Goal: Obtain resource: Download file/media

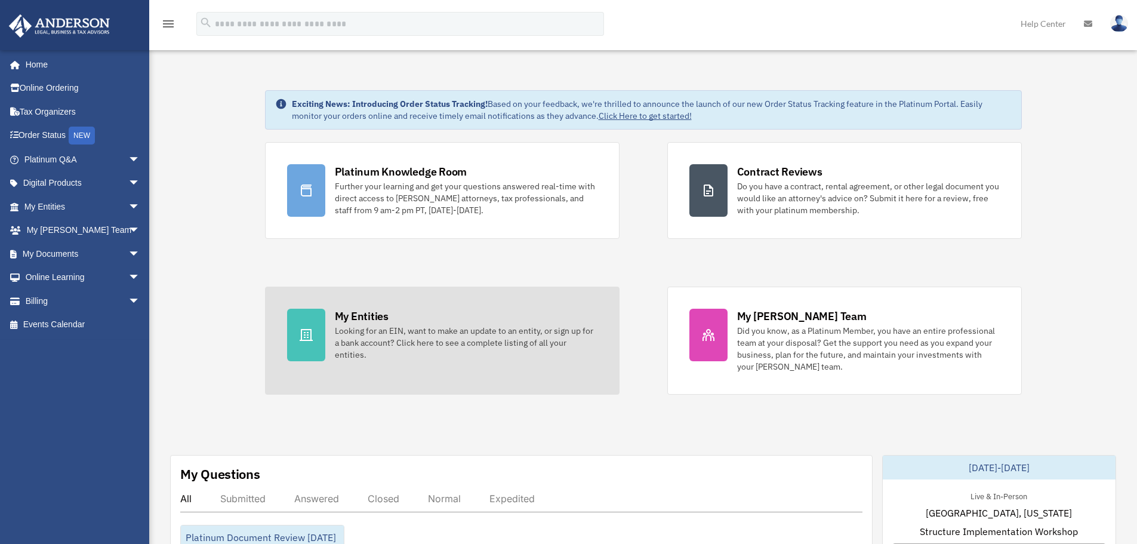
click at [358, 337] on div "Looking for an EIN, want to make an update to an entity, or sign up for a bank …" at bounding box center [466, 343] width 263 height 36
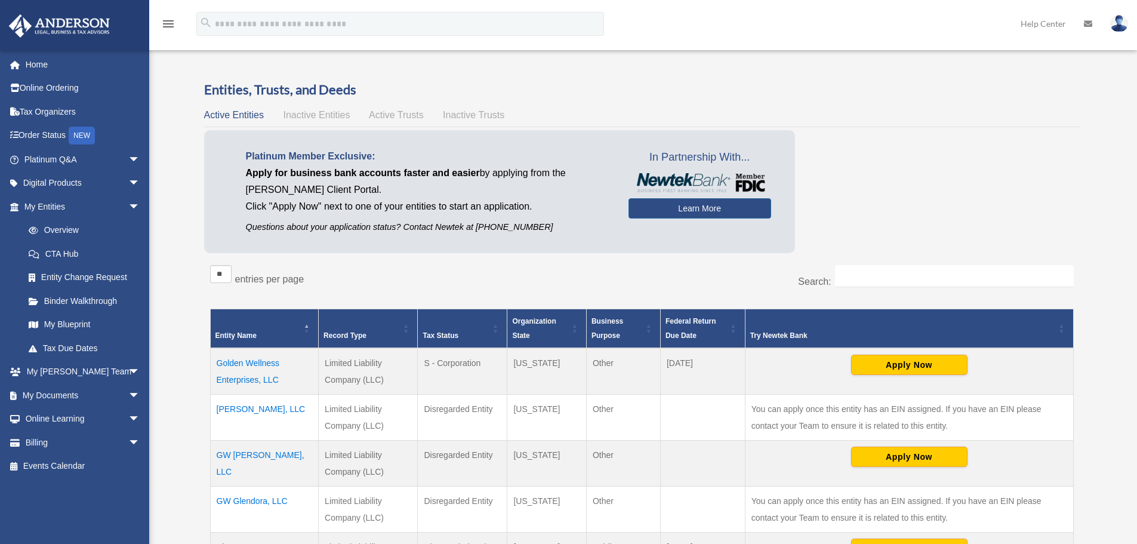
scroll to position [119, 0]
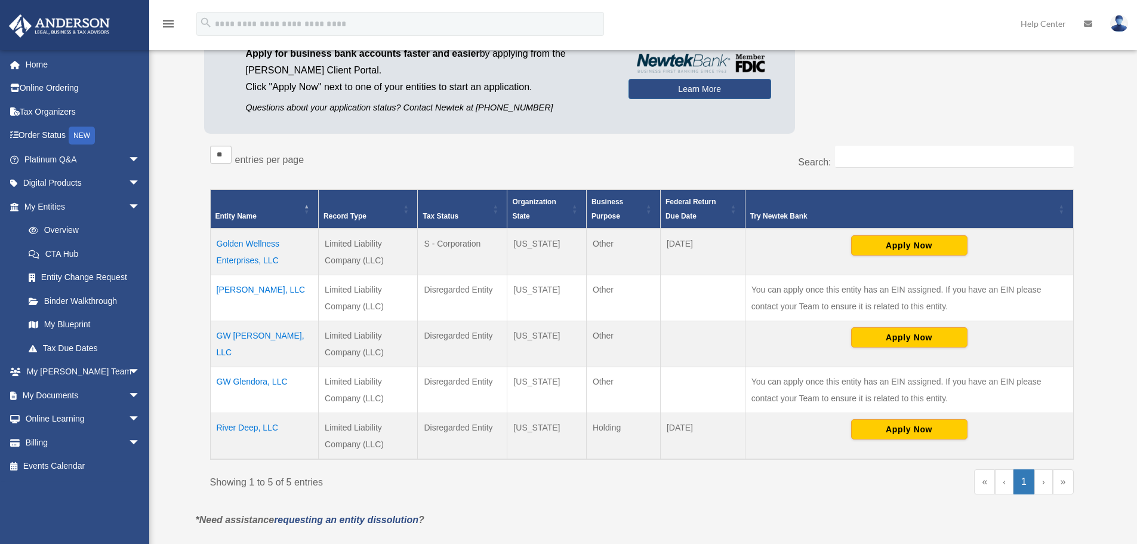
click at [246, 335] on td "GW Glen, LLC" at bounding box center [264, 344] width 109 height 46
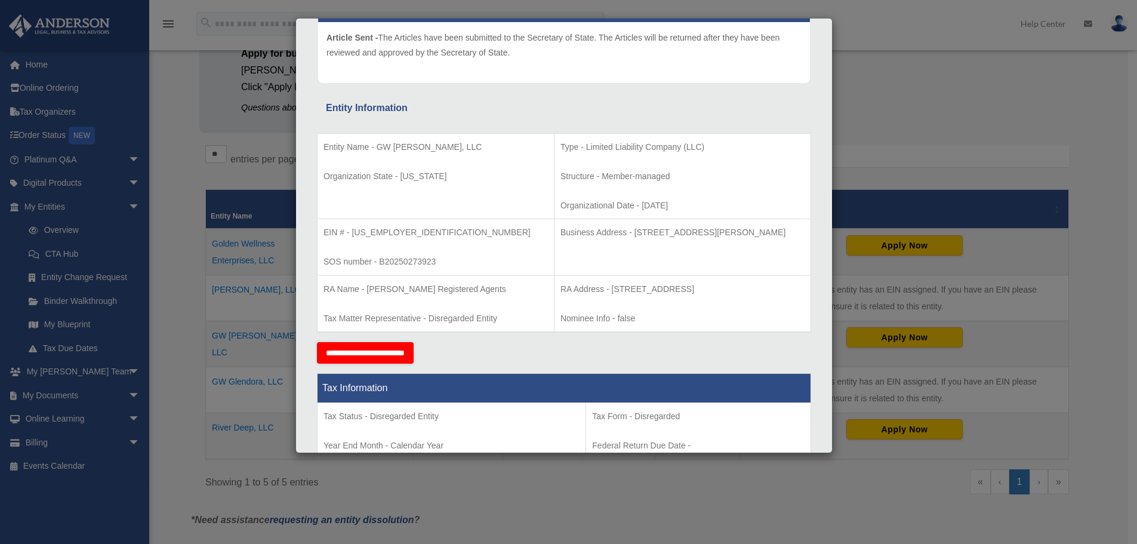
scroll to position [60, 0]
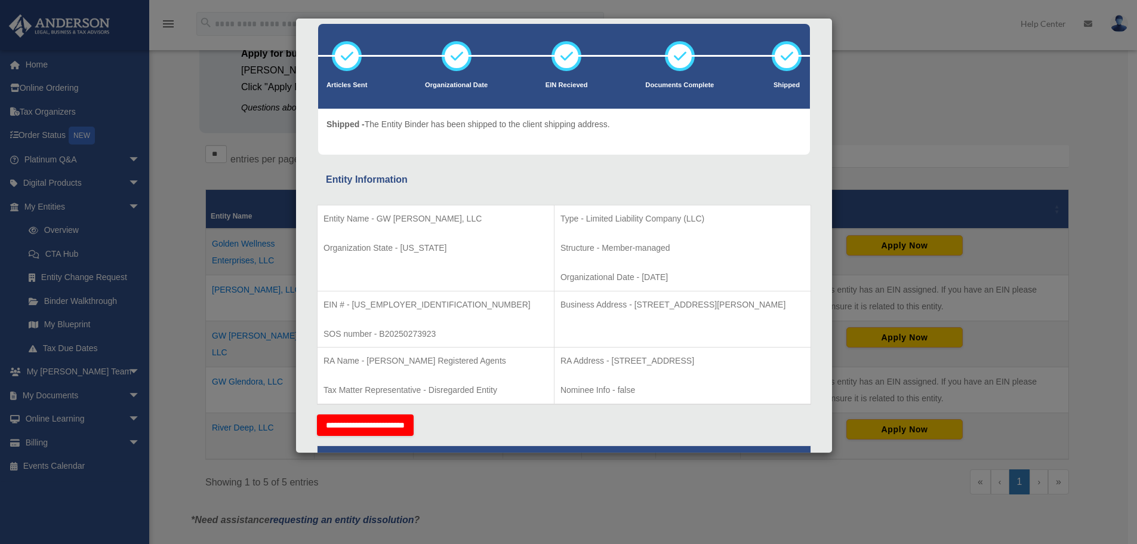
click at [1, 260] on div "Details × Articles Sent Organizational Date" at bounding box center [568, 272] width 1137 height 544
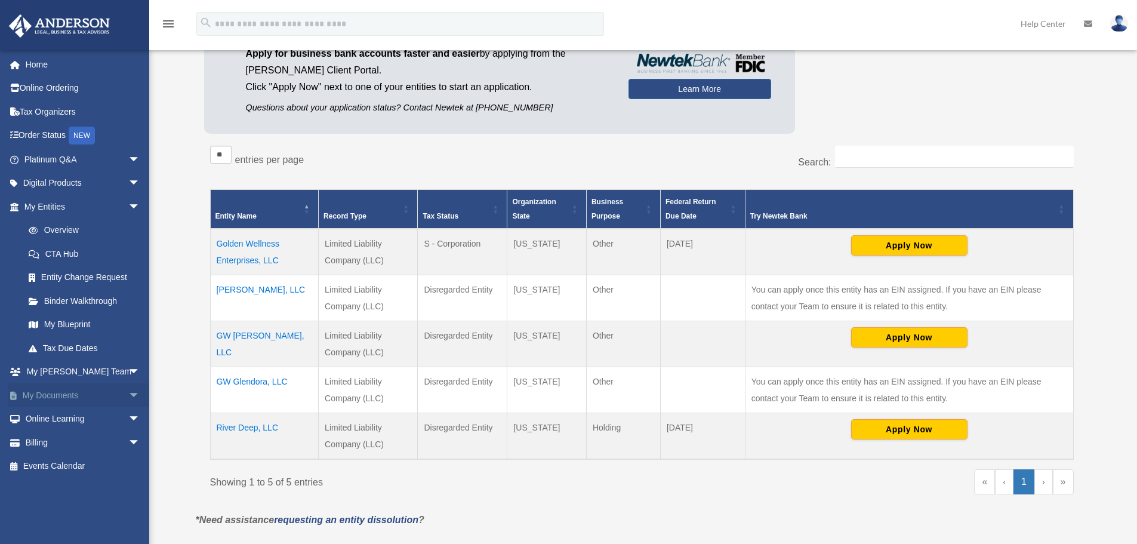
click at [68, 395] on link "My Documents arrow_drop_down" at bounding box center [83, 395] width 150 height 24
click at [128, 395] on span "arrow_drop_down" at bounding box center [140, 395] width 24 height 24
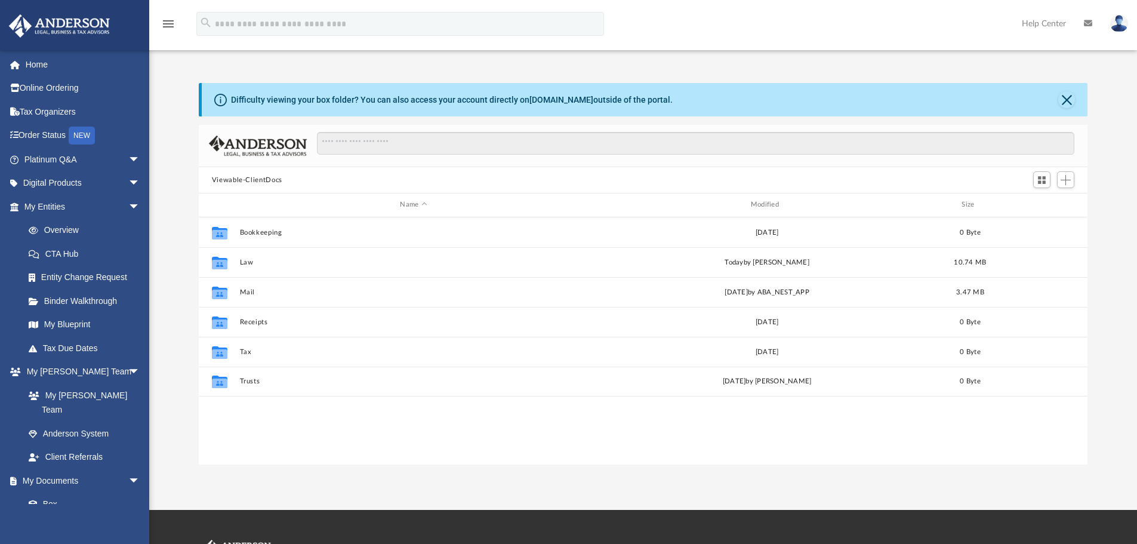
scroll to position [263, 880]
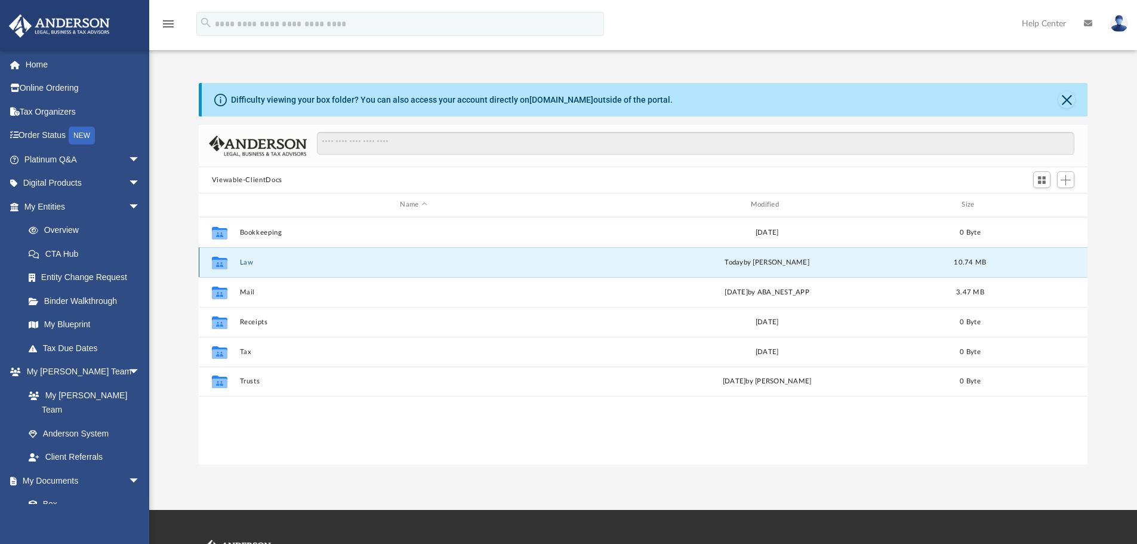
click at [245, 259] on button "Law" at bounding box center [413, 262] width 348 height 8
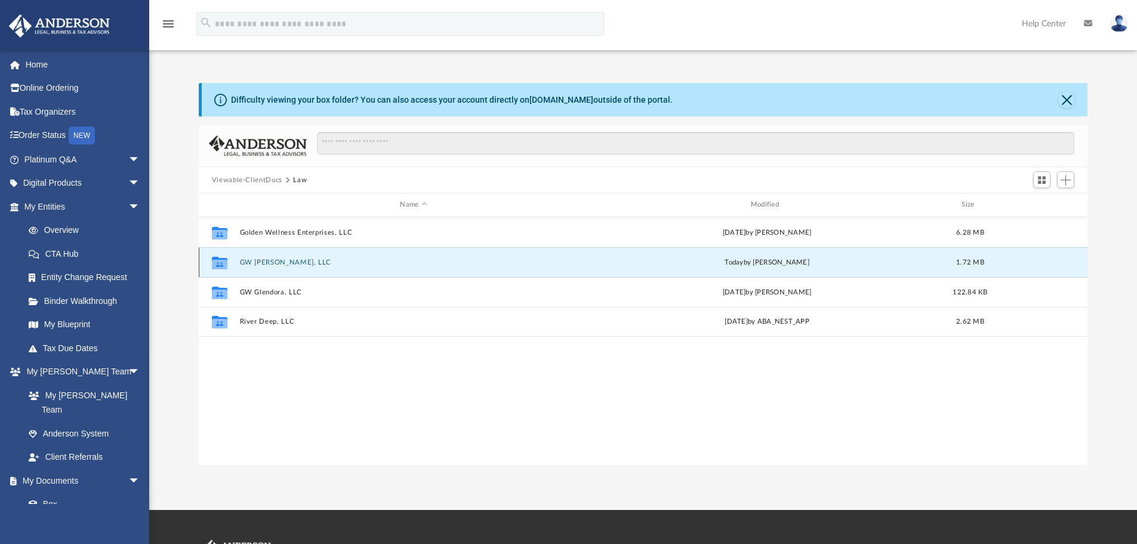
click at [258, 265] on button "GW [PERSON_NAME], LLC" at bounding box center [413, 262] width 348 height 8
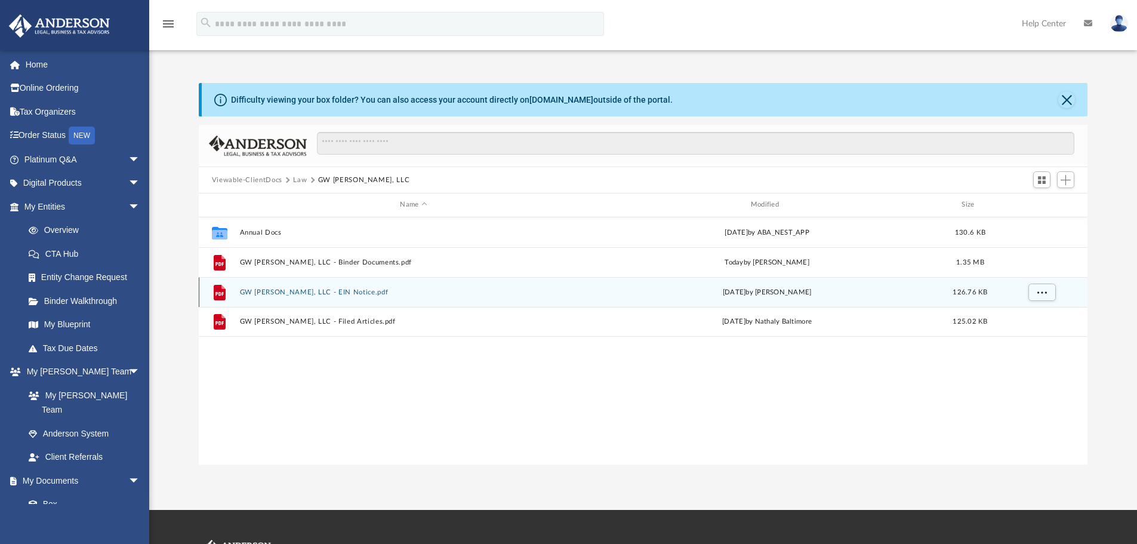
click at [272, 293] on button "GW Glen, LLC - EIN Notice.pdf" at bounding box center [413, 292] width 348 height 8
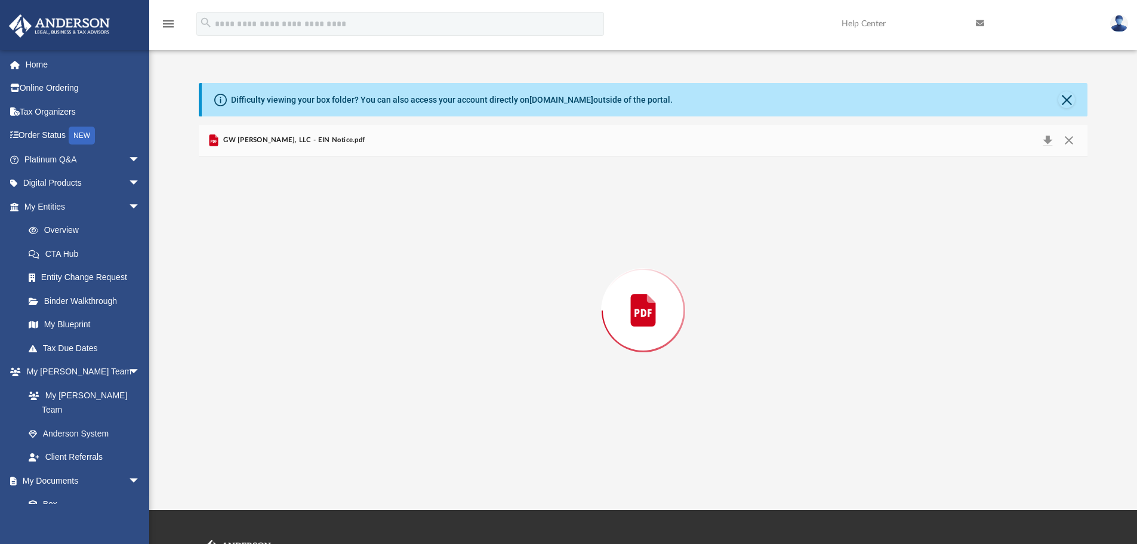
scroll to position [1612, 0]
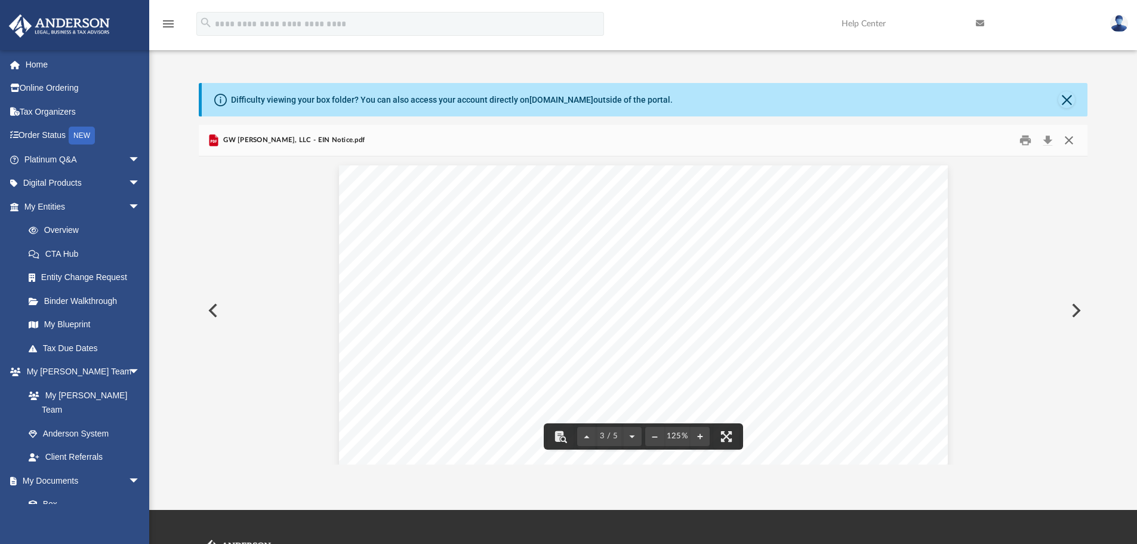
click at [1071, 142] on button "Close" at bounding box center [1068, 140] width 21 height 19
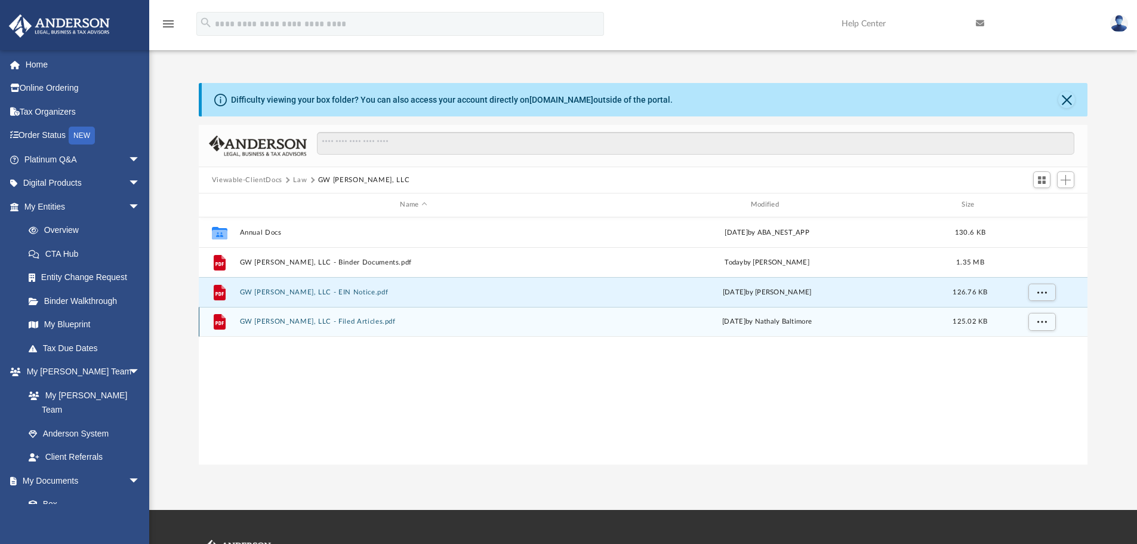
click at [272, 321] on button "GW Glen, LLC - Filed Articles.pdf" at bounding box center [413, 322] width 348 height 8
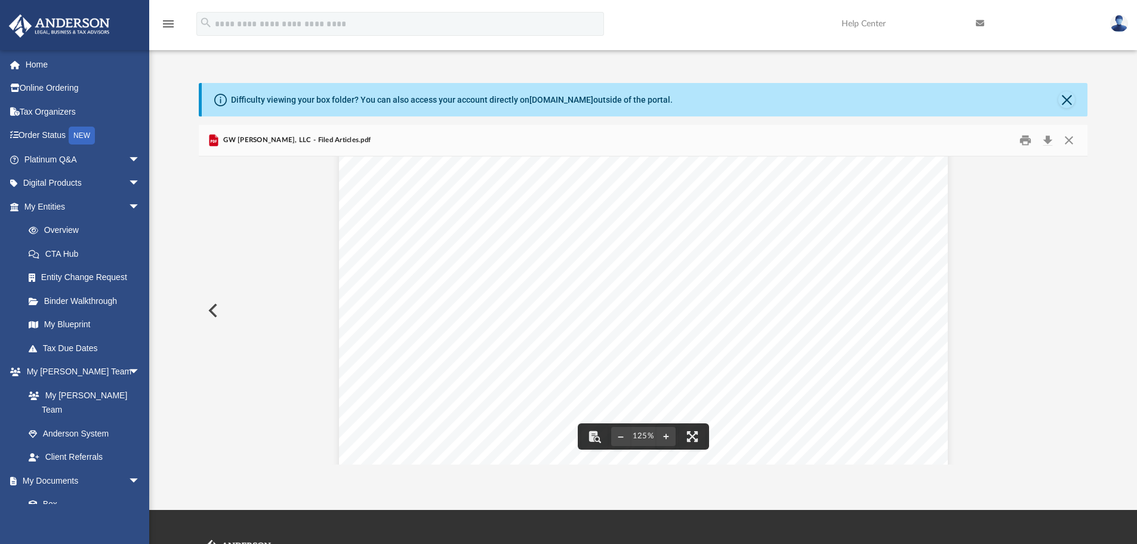
scroll to position [20, 0]
click at [1069, 137] on button "Close" at bounding box center [1068, 140] width 21 height 19
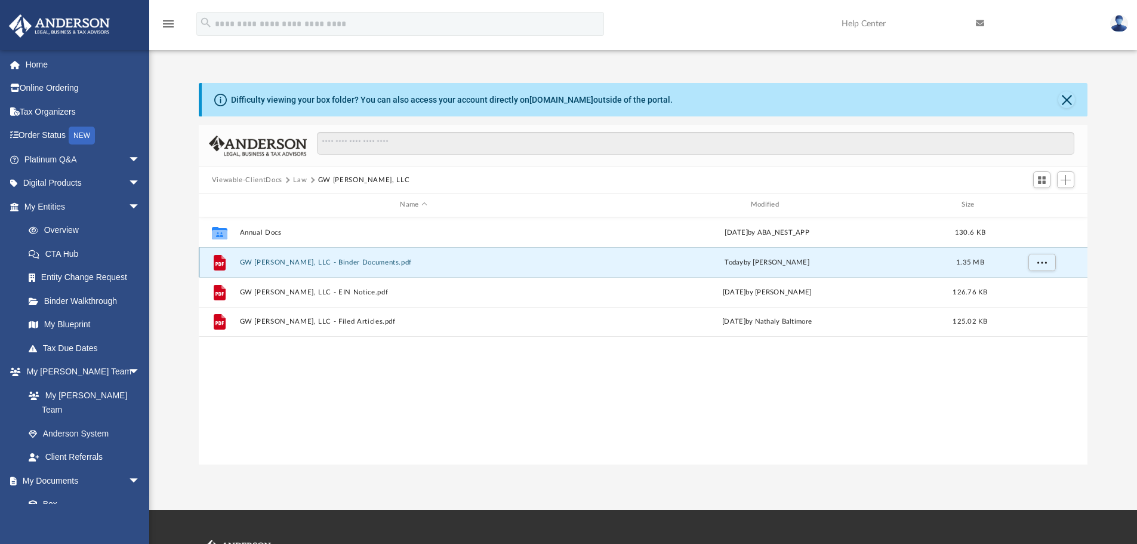
click at [275, 258] on button "GW Glen, LLC - Binder Documents.pdf" at bounding box center [413, 262] width 348 height 8
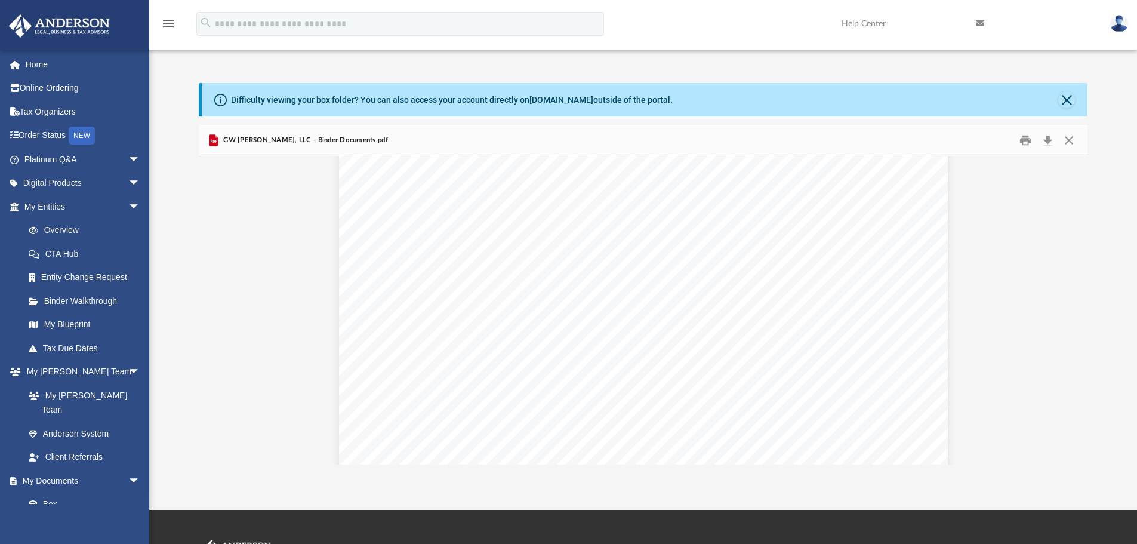
scroll to position [2746, 0]
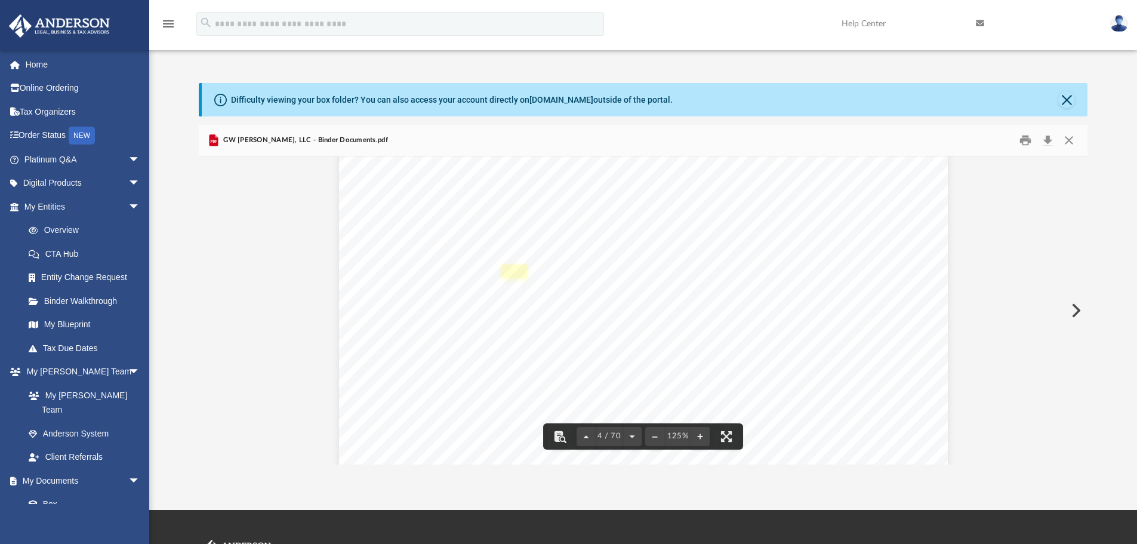
click at [510, 270] on link "Page 4" at bounding box center [514, 271] width 25 height 14
click at [510, 273] on link "Page 4" at bounding box center [514, 271] width 25 height 14
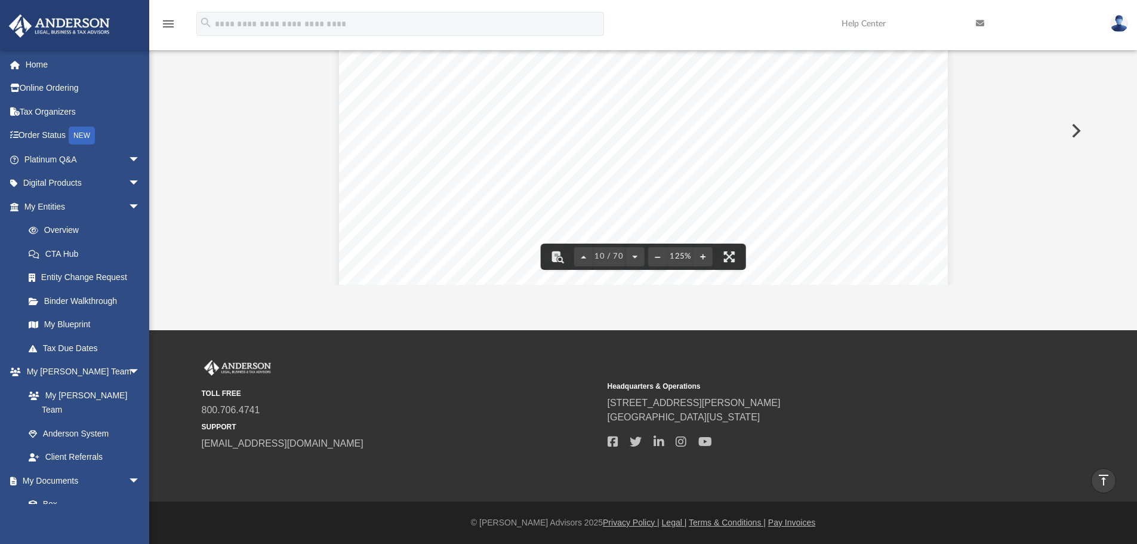
scroll to position [7378, 0]
click at [39, 61] on link "Home" at bounding box center [83, 65] width 150 height 24
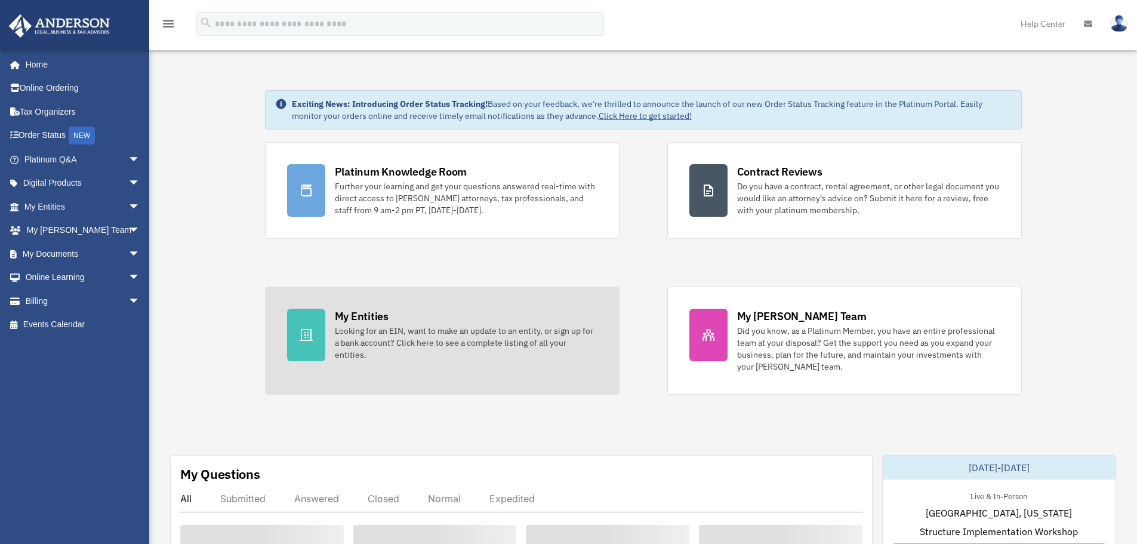
click at [347, 327] on div "Looking for an EIN, want to make an update to an entity, or sign up for a bank …" at bounding box center [466, 343] width 263 height 36
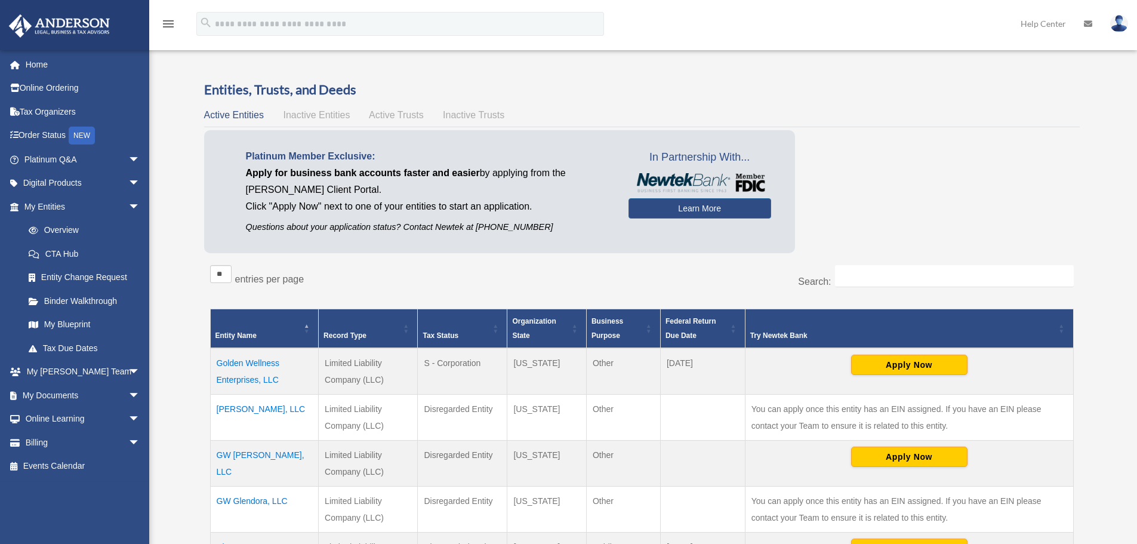
click at [291, 41] on div "menu search Site Menu add celiarbarron@yahoo.com My Profile Reset Password Logo…" at bounding box center [568, 29] width 1119 height 41
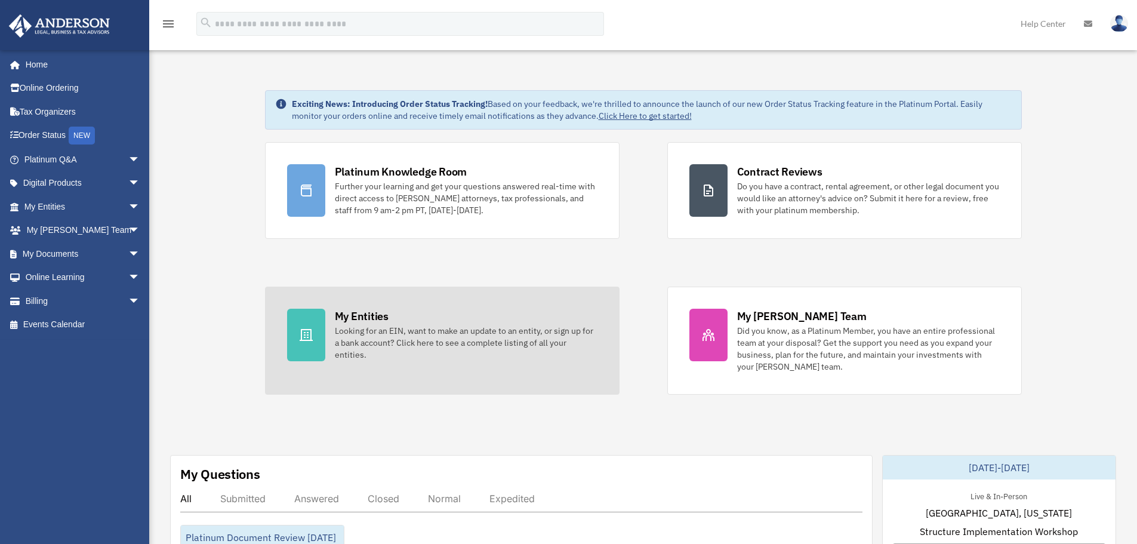
click at [339, 344] on div "Looking for an EIN, want to make an update to an entity, or sign up for a bank …" at bounding box center [466, 343] width 263 height 36
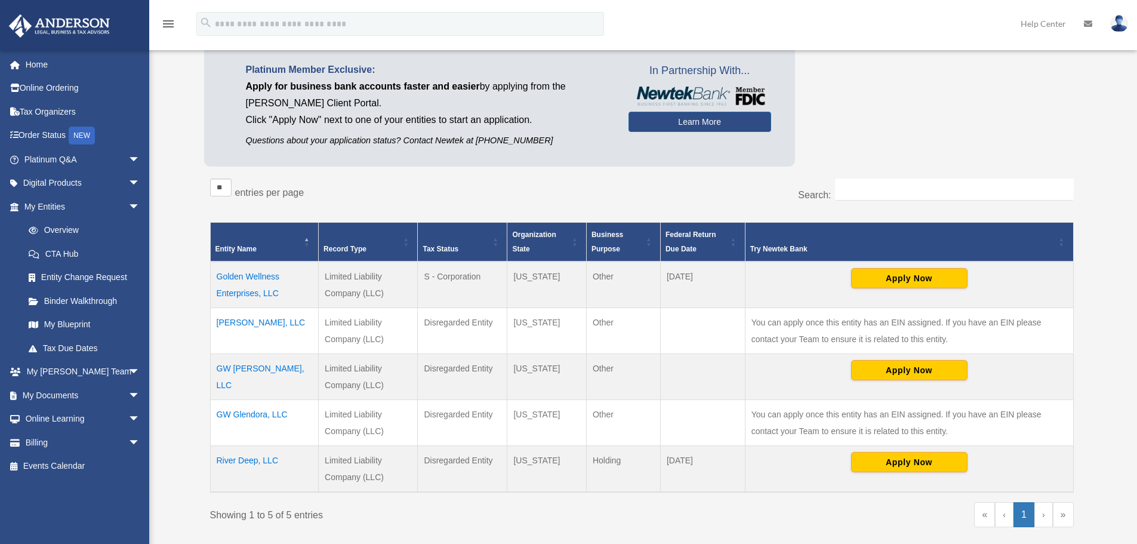
scroll to position [179, 0]
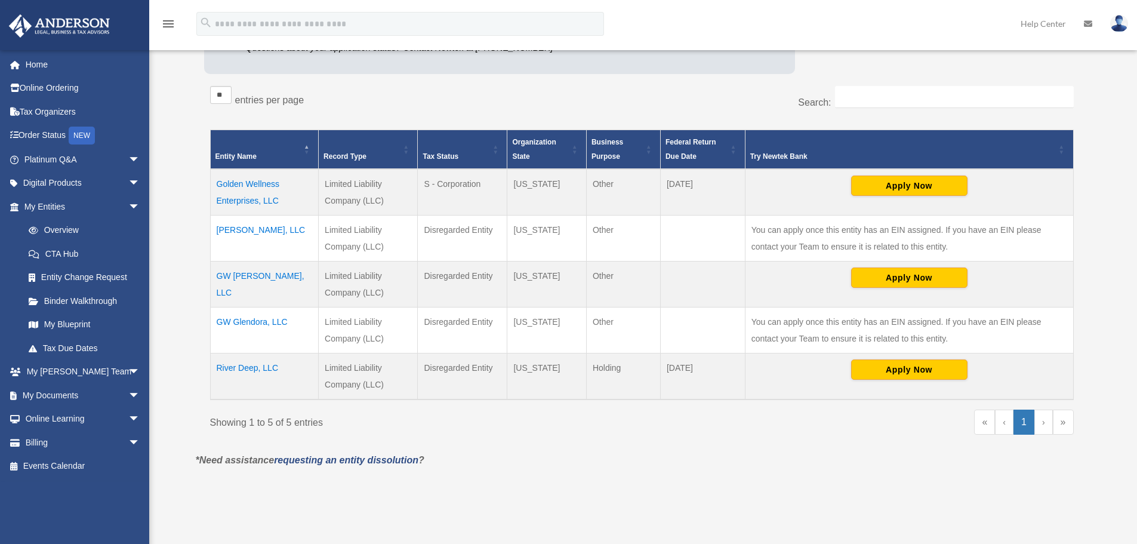
click at [271, 189] on td "Golden Wellness Enterprises, LLC" at bounding box center [264, 192] width 109 height 47
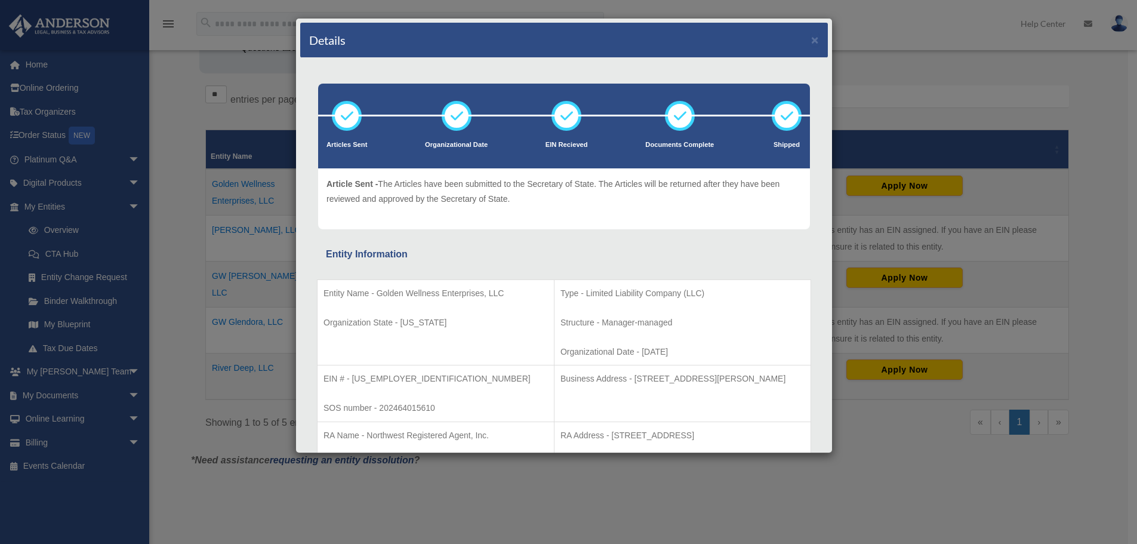
click at [802, 38] on div "Details ×" at bounding box center [564, 40] width 528 height 35
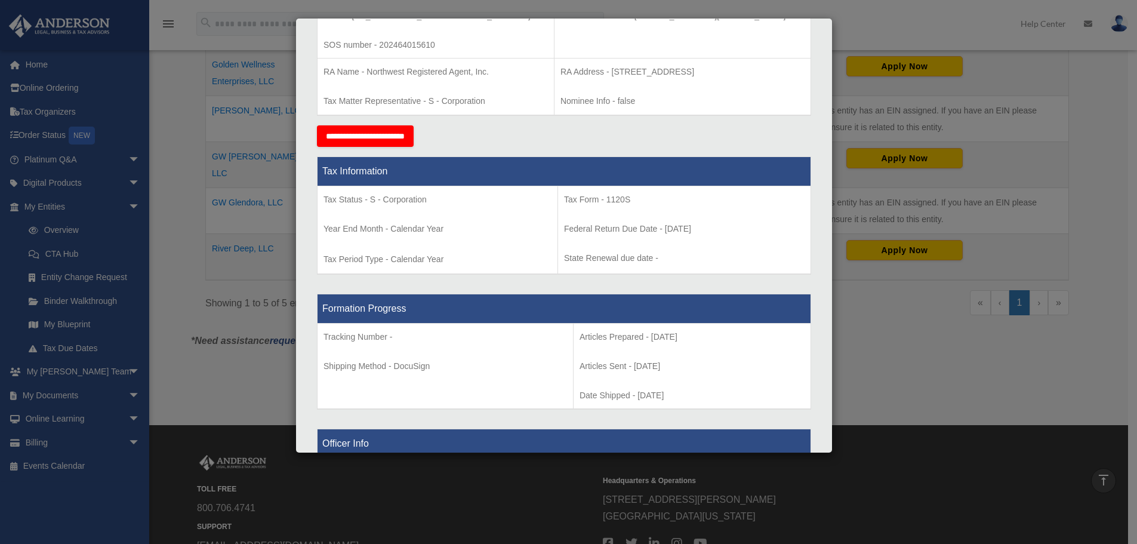
scroll to position [139, 0]
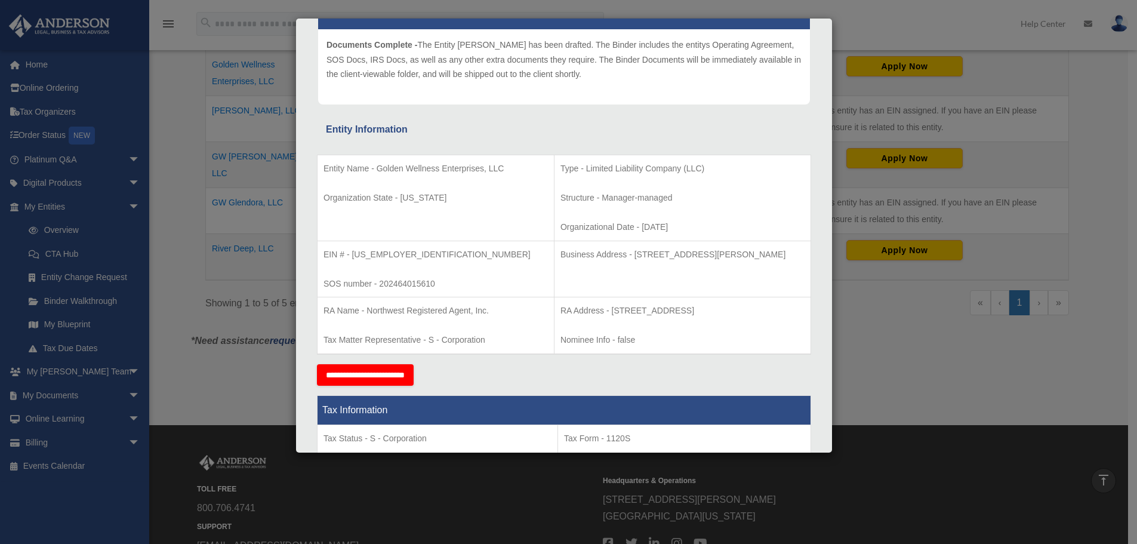
click at [167, 186] on div "Details × Articles Sent Organizational Date" at bounding box center [568, 272] width 1137 height 544
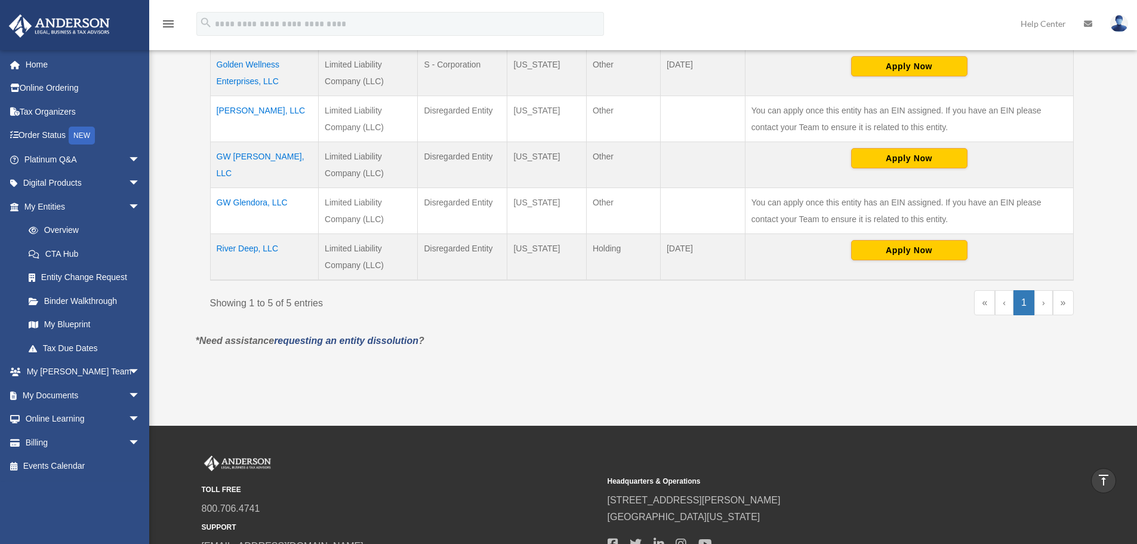
click at [255, 153] on td "GW [PERSON_NAME], LLC" at bounding box center [264, 165] width 109 height 46
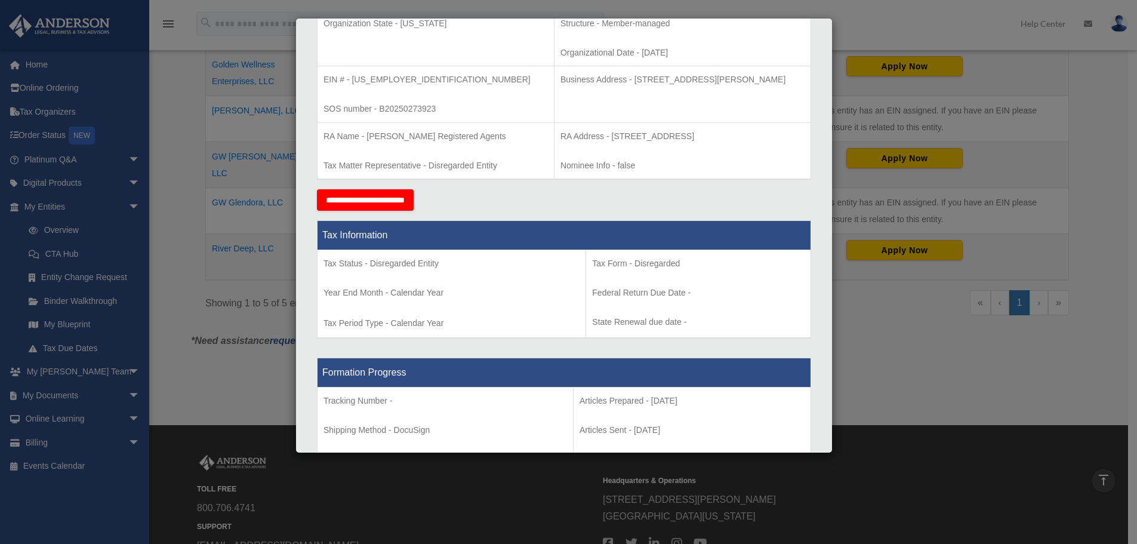
scroll to position [154, 0]
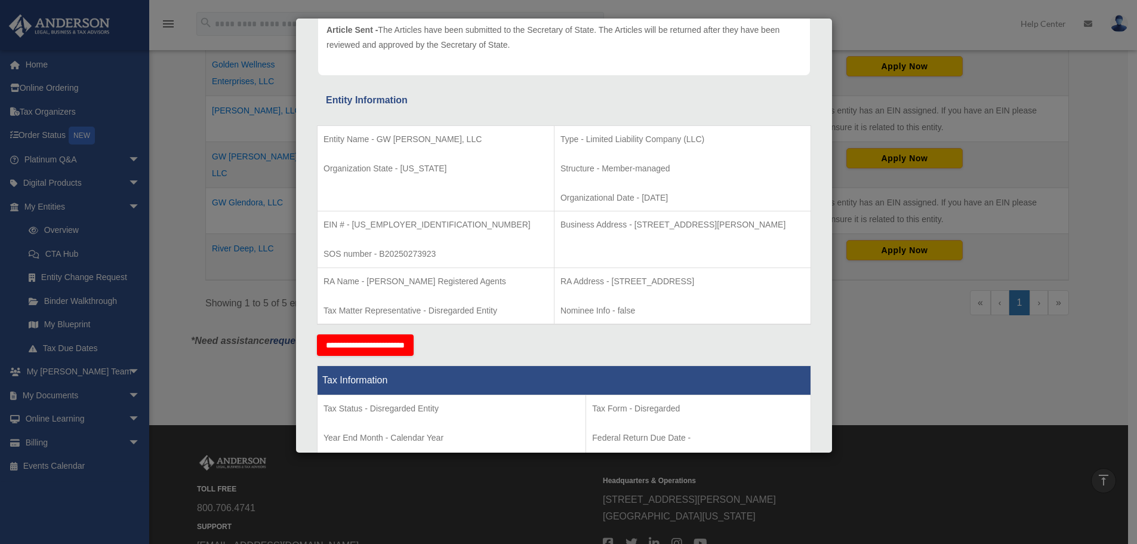
click at [949, 381] on div "Details × Articles Sent Organizational Date" at bounding box center [568, 272] width 1137 height 544
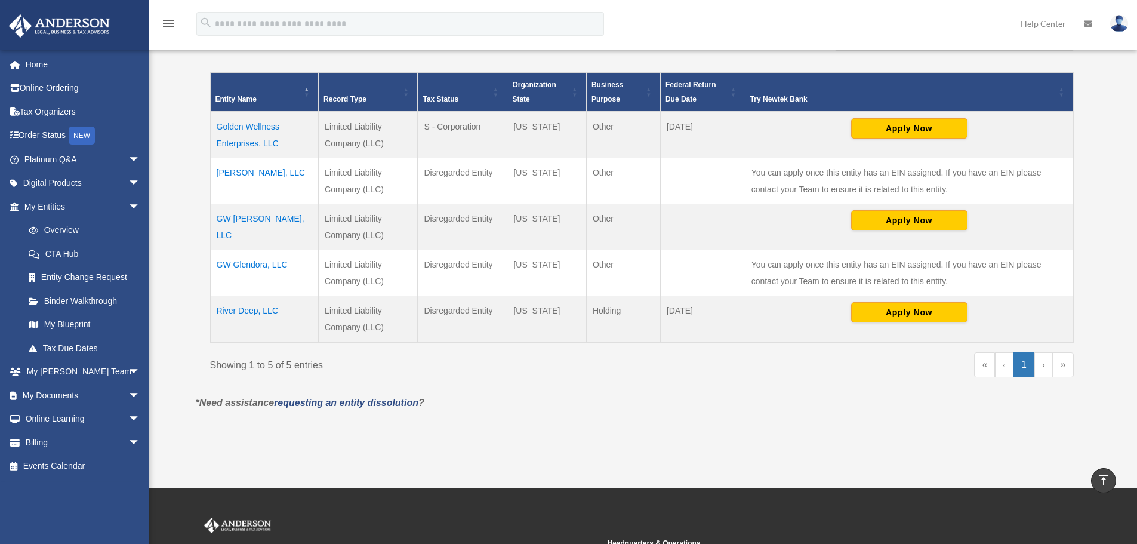
scroll to position [119, 0]
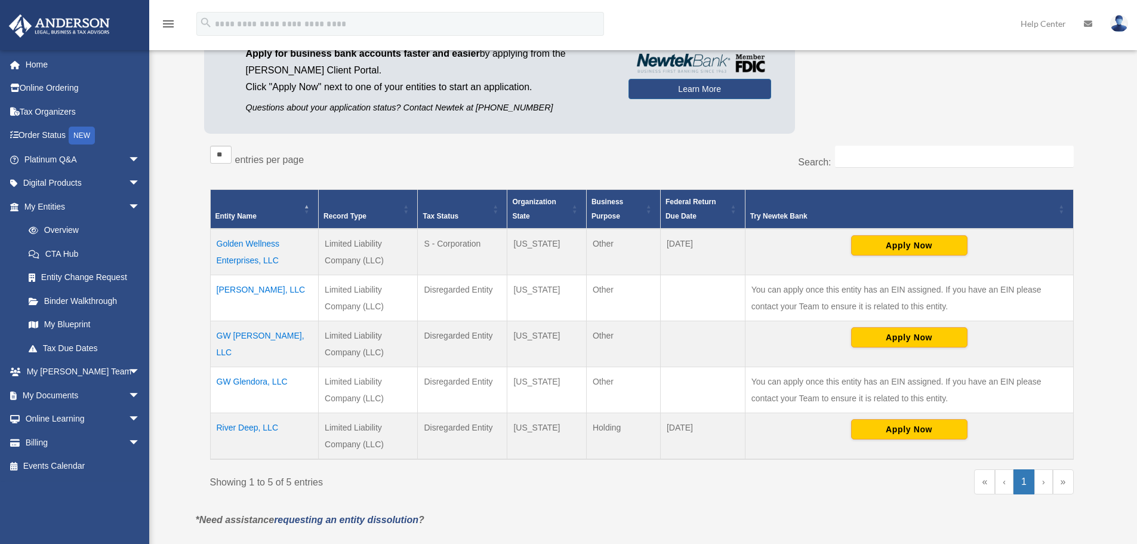
click at [245, 244] on td "Golden Wellness Enterprises, LLC" at bounding box center [264, 252] width 109 height 47
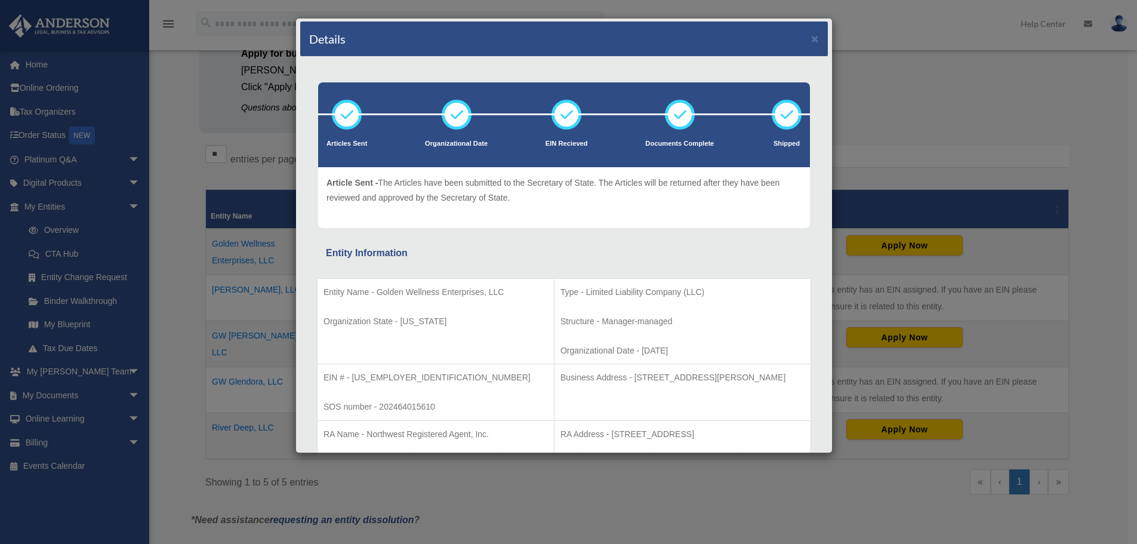
scroll to position [0, 0]
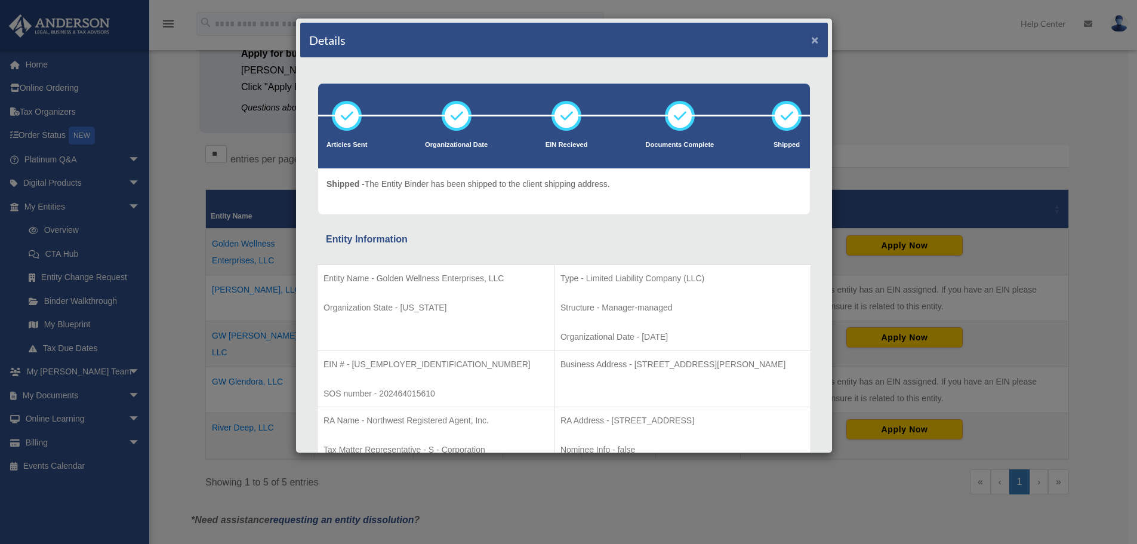
click at [811, 41] on button "×" at bounding box center [815, 39] width 8 height 13
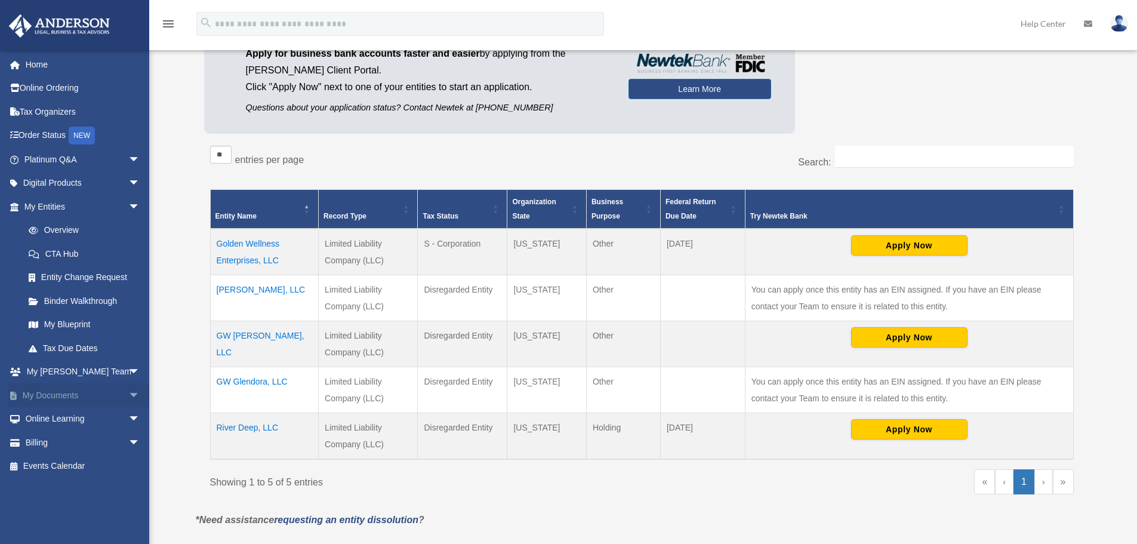
click at [69, 398] on link "My Documents arrow_drop_down" at bounding box center [83, 395] width 150 height 24
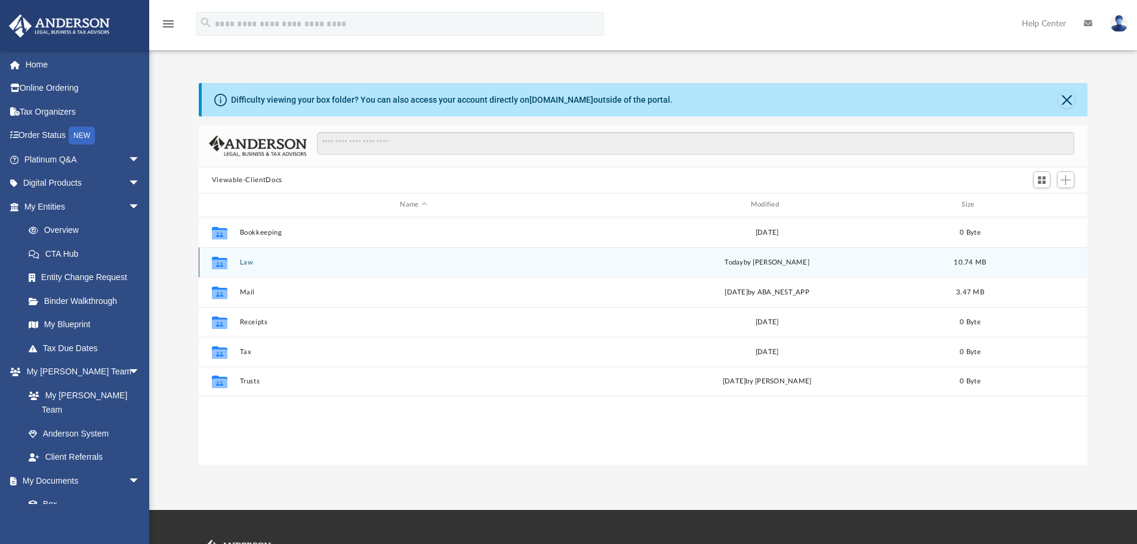
scroll to position [263, 880]
click at [247, 263] on button "Law" at bounding box center [413, 262] width 348 height 8
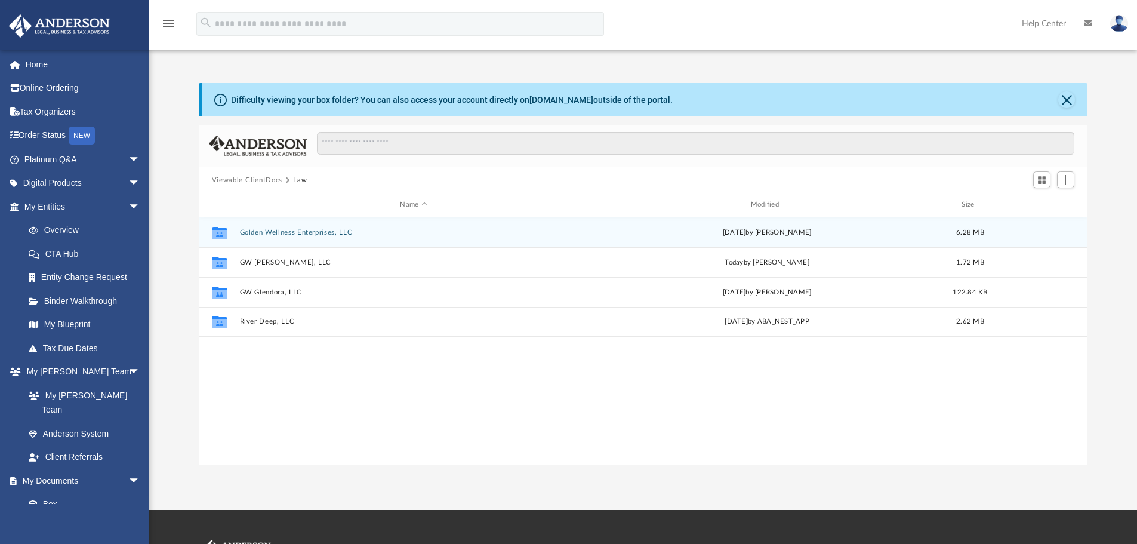
click at [282, 234] on button "Golden Wellness Enterprises, LLC" at bounding box center [413, 233] width 348 height 8
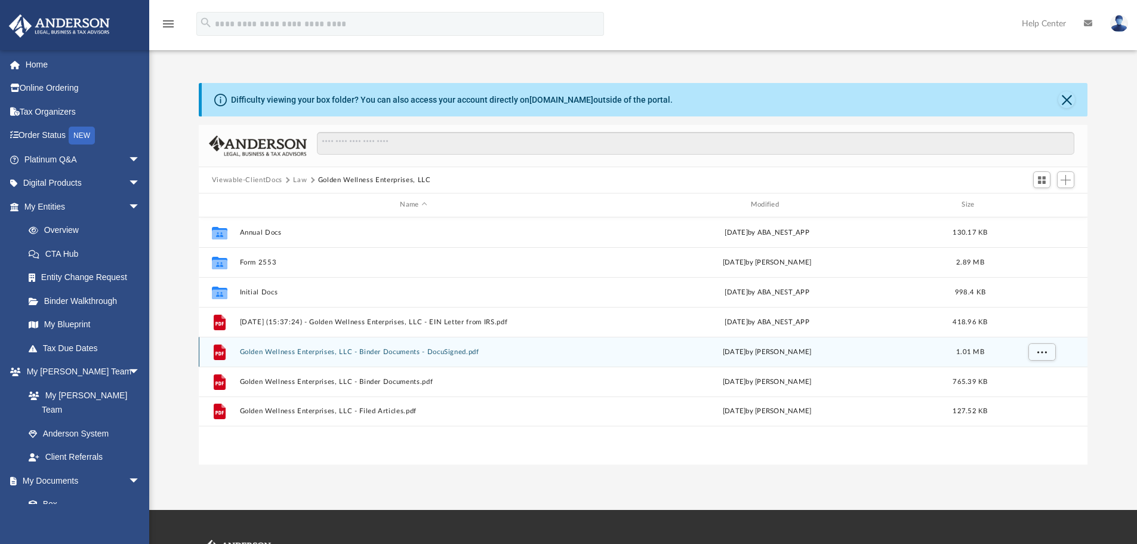
click at [391, 352] on button "Golden Wellness Enterprises, LLC - Binder Documents - DocuSigned.pdf" at bounding box center [413, 352] width 348 height 8
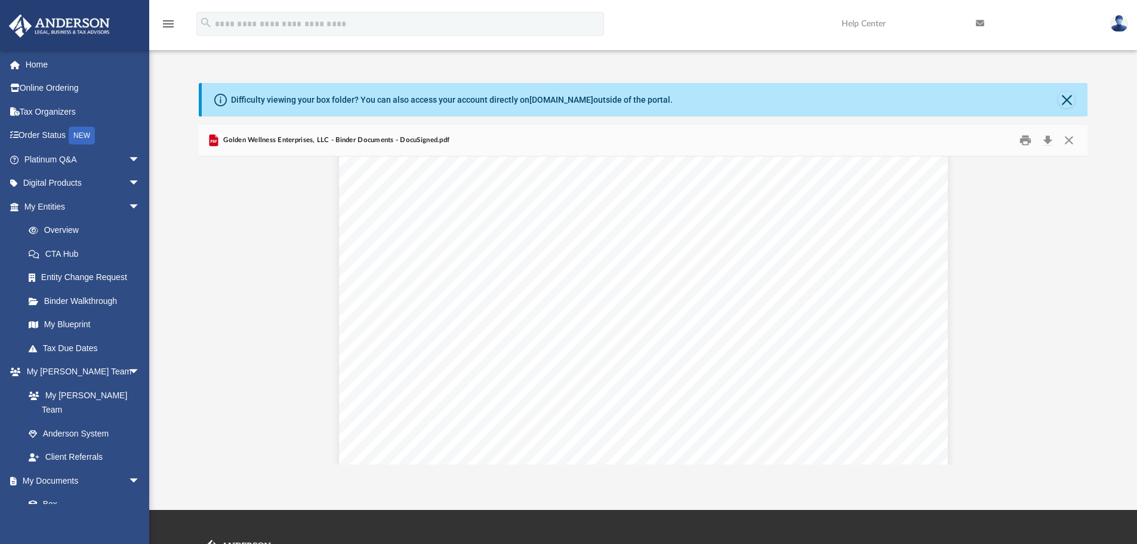
scroll to position [2746, 0]
click at [1070, 143] on button "Close" at bounding box center [1068, 140] width 21 height 19
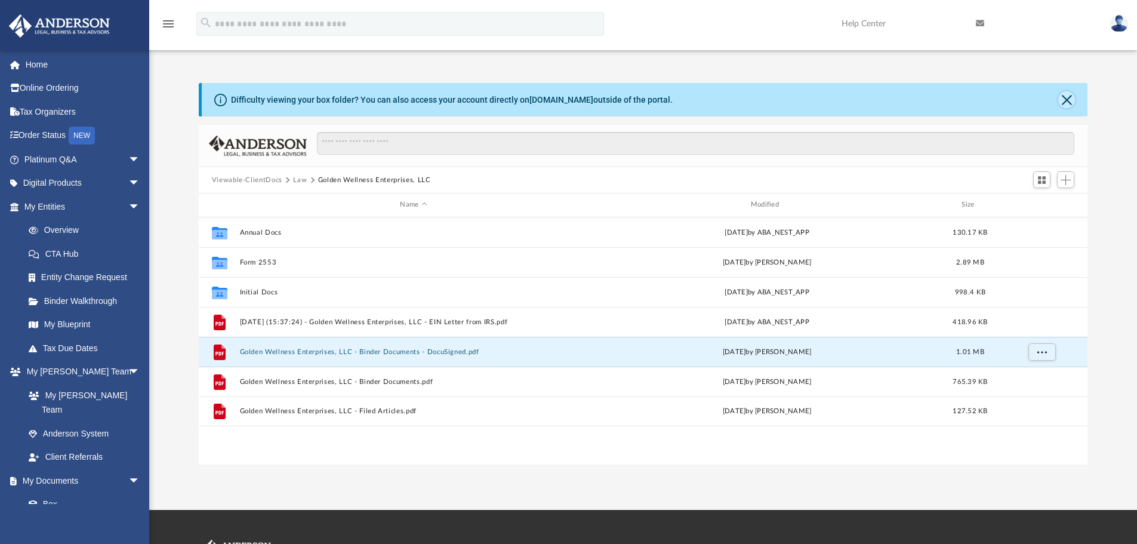
click at [1069, 97] on button "Close" at bounding box center [1066, 99] width 17 height 17
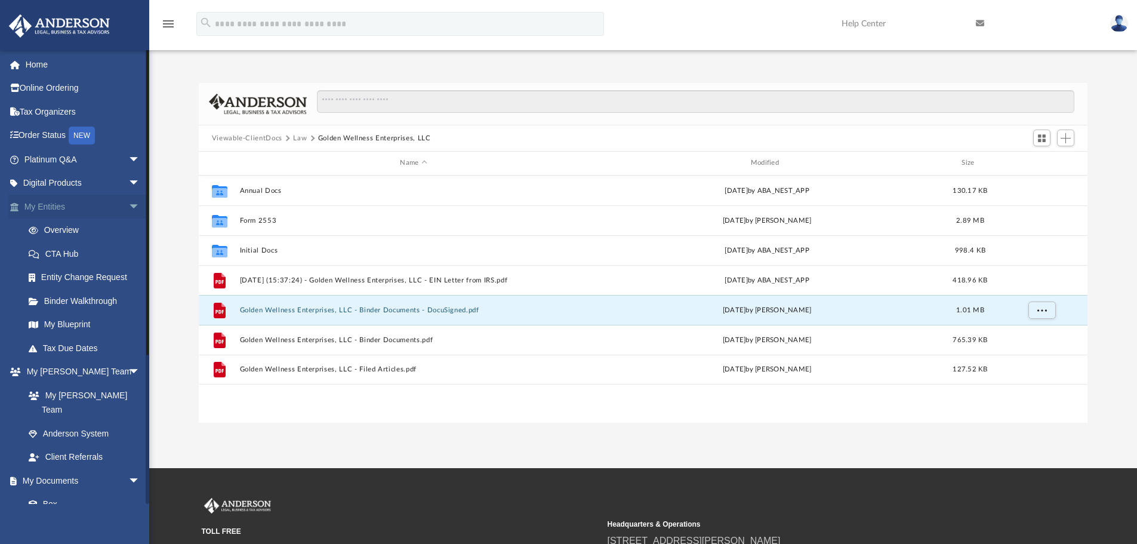
click at [59, 206] on link "My Entities arrow_drop_down" at bounding box center [83, 207] width 150 height 24
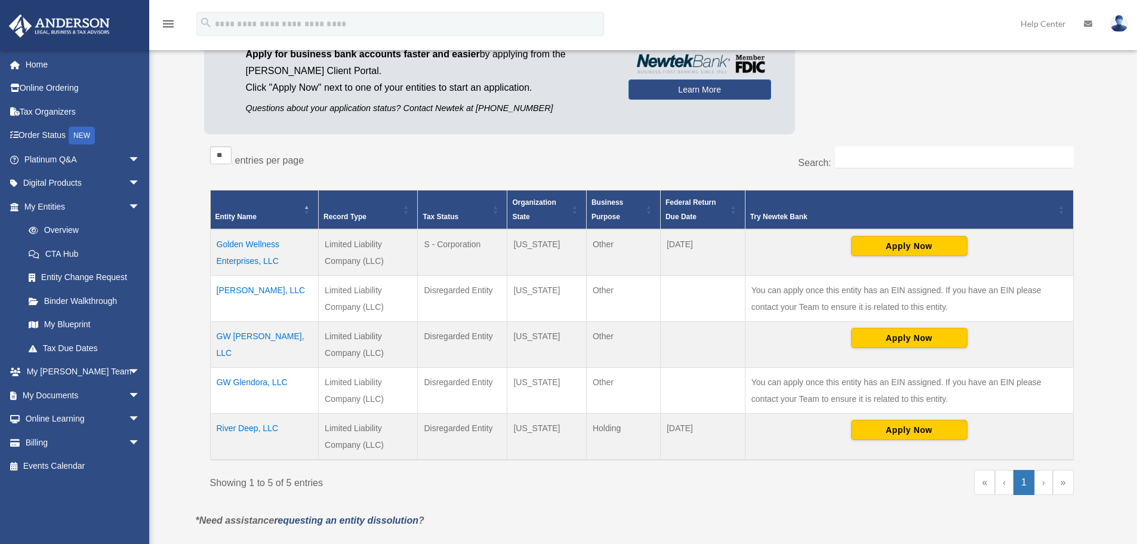
scroll to position [119, 0]
click at [238, 335] on td "GW [PERSON_NAME], LLC" at bounding box center [264, 344] width 109 height 46
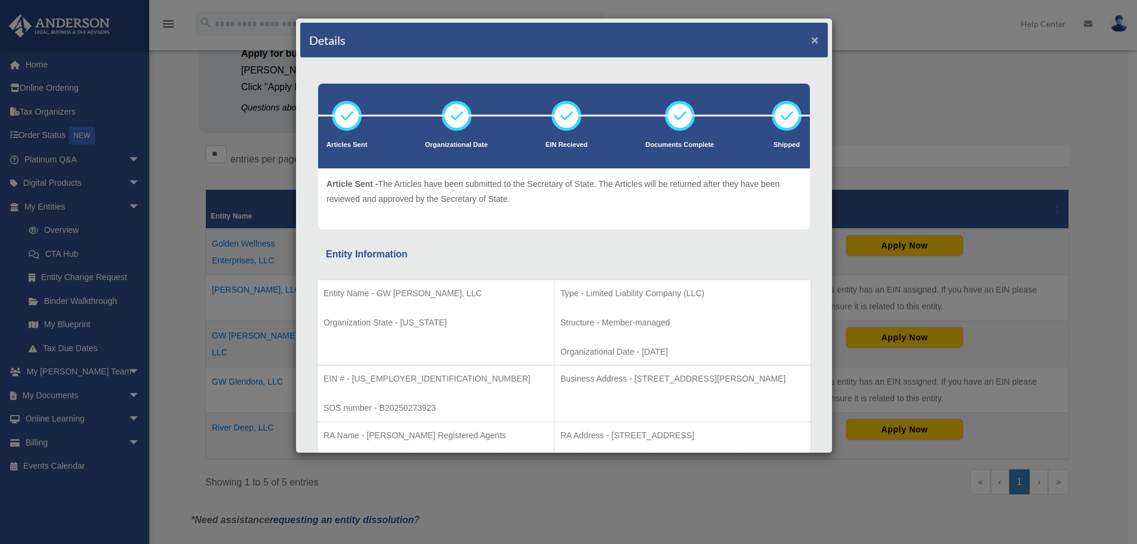
click at [811, 38] on button "×" at bounding box center [815, 39] width 8 height 13
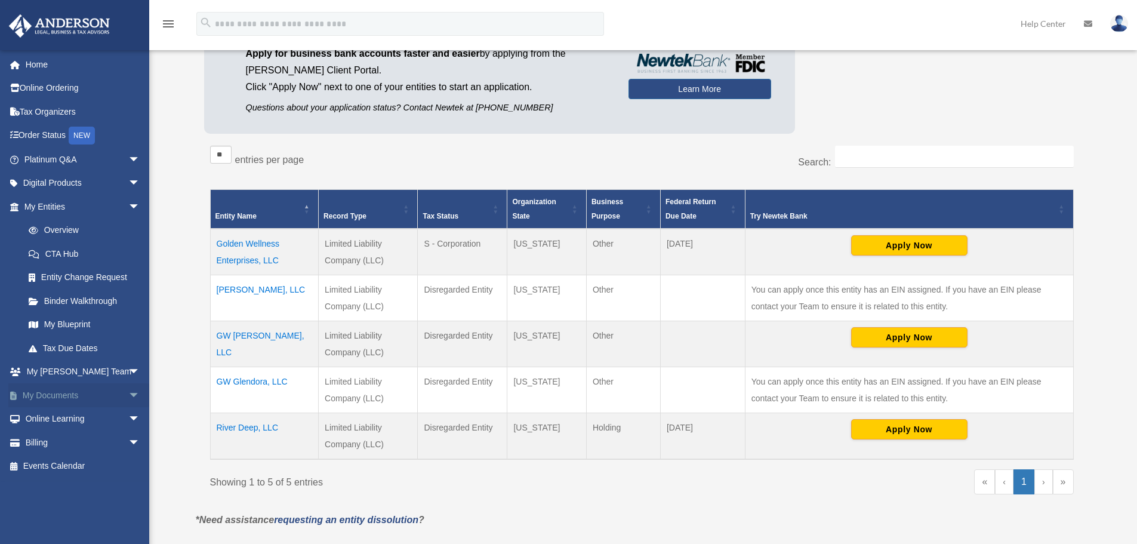
click at [67, 395] on link "My Documents arrow_drop_down" at bounding box center [83, 395] width 150 height 24
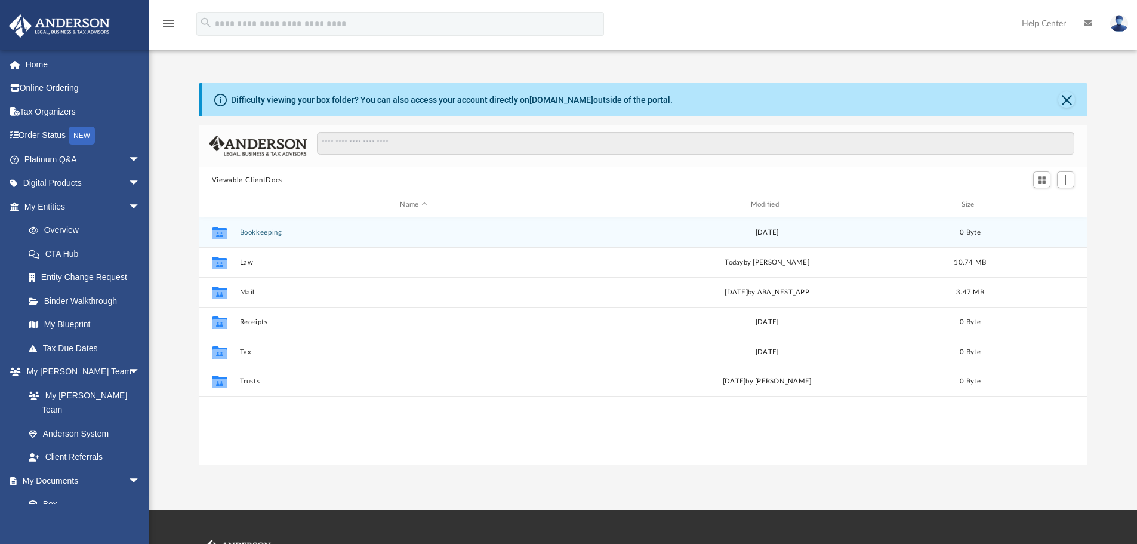
scroll to position [263, 880]
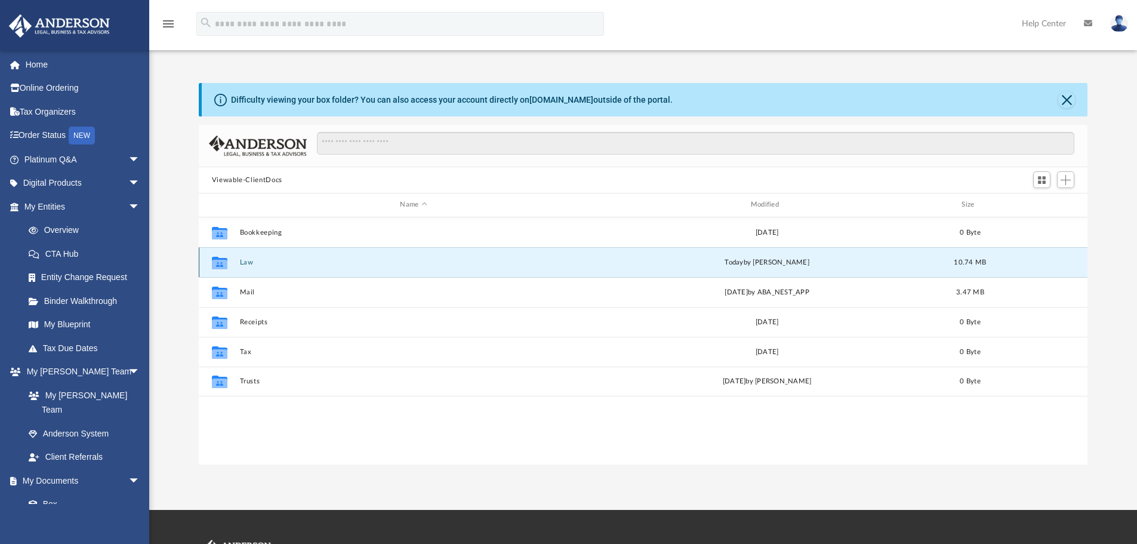
click at [248, 261] on button "Law" at bounding box center [413, 262] width 348 height 8
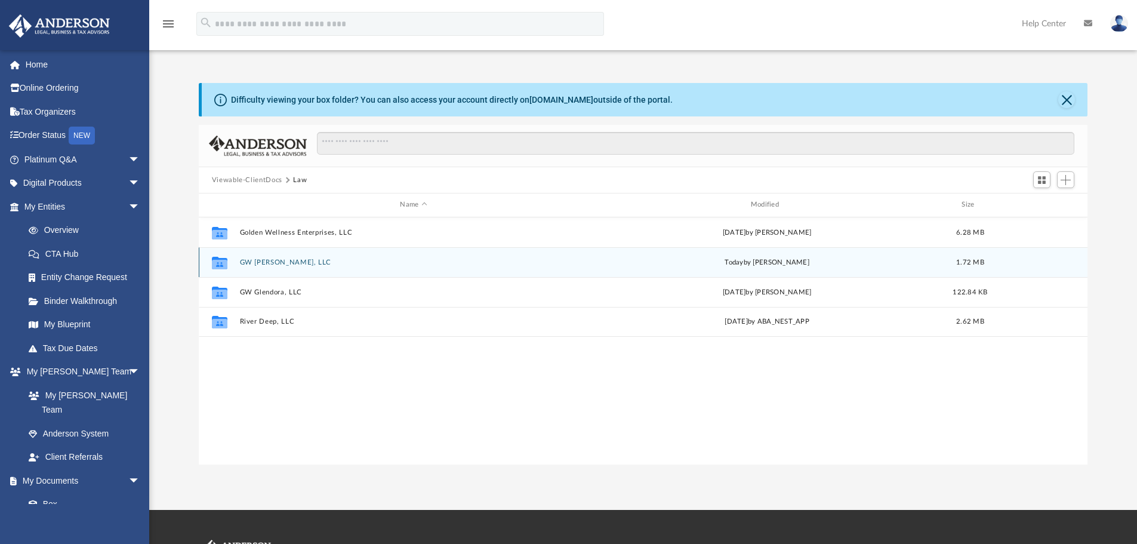
click at [255, 262] on button "GW Glen, LLC" at bounding box center [413, 262] width 348 height 8
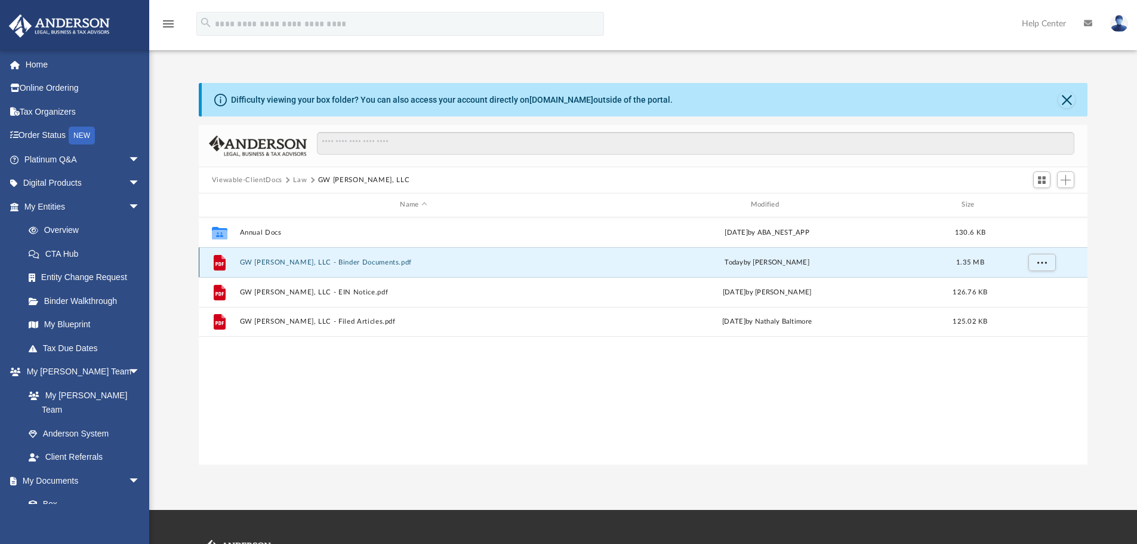
click at [327, 259] on button "GW Glen, LLC - Binder Documents.pdf" at bounding box center [413, 262] width 348 height 8
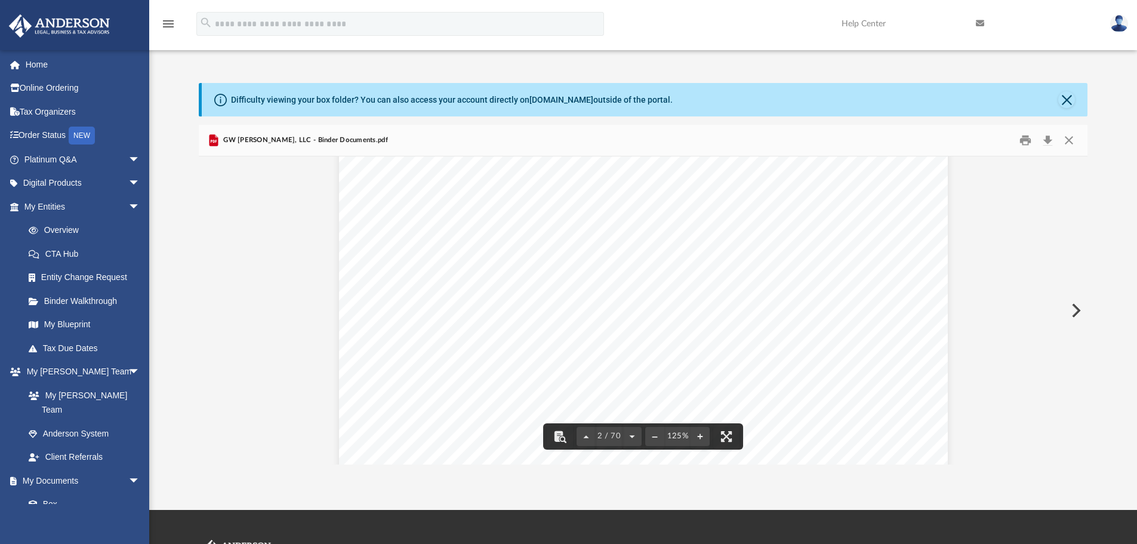
scroll to position [1045, 0]
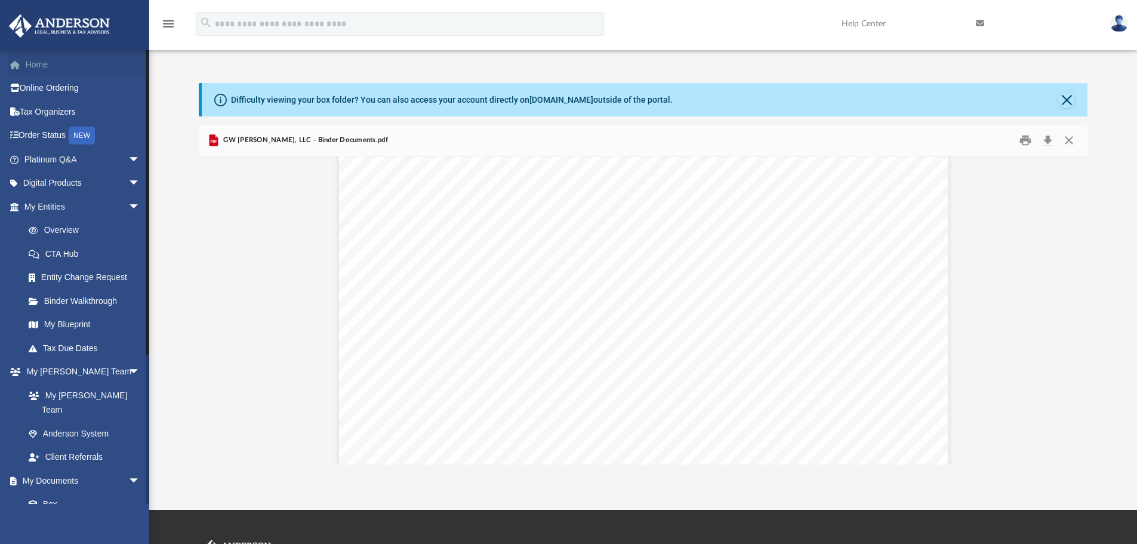
click at [36, 63] on link "Home" at bounding box center [83, 65] width 150 height 24
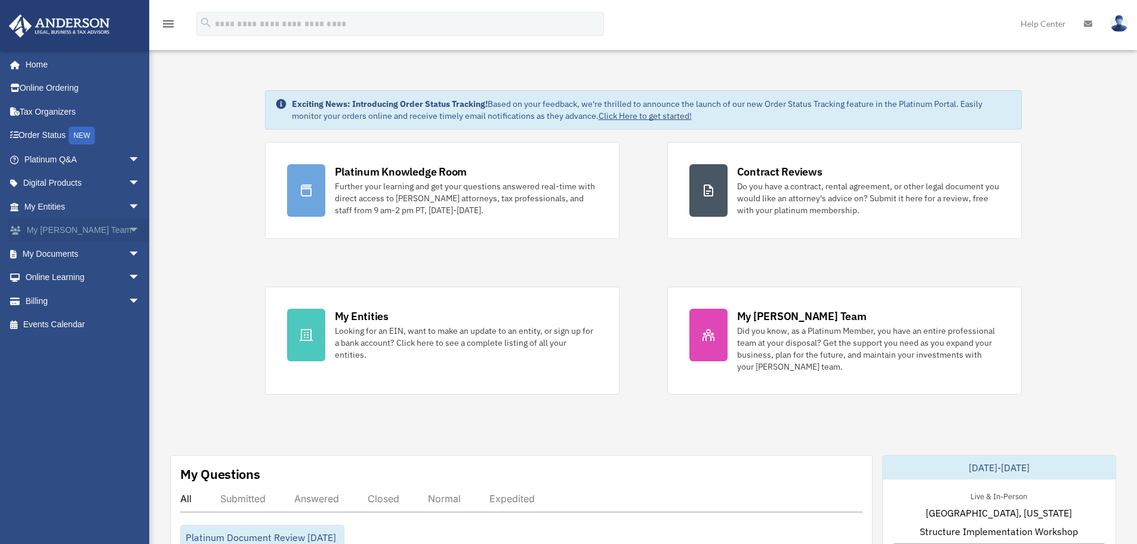
click at [82, 229] on link "My [PERSON_NAME] Team arrow_drop_down" at bounding box center [83, 230] width 150 height 24
